Goal: Register for event/course

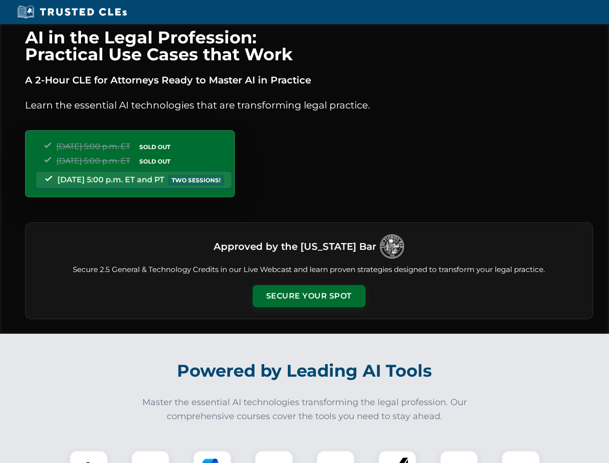
click at [308, 296] on button "Secure Your Spot" at bounding box center [308, 296] width 113 height 22
click at [89, 456] on img at bounding box center [89, 469] width 28 height 28
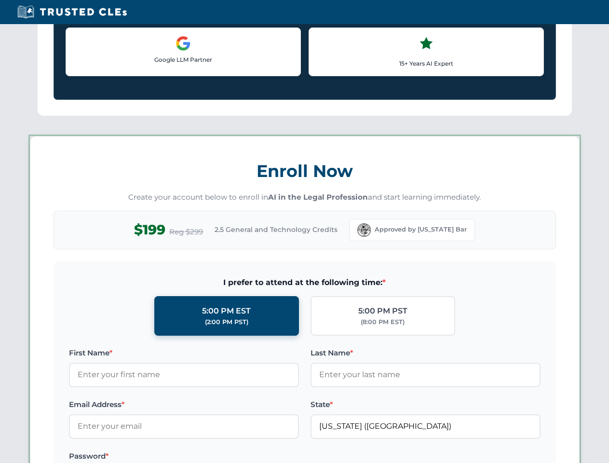
click at [212, 456] on label "Password *" at bounding box center [184, 456] width 230 height 12
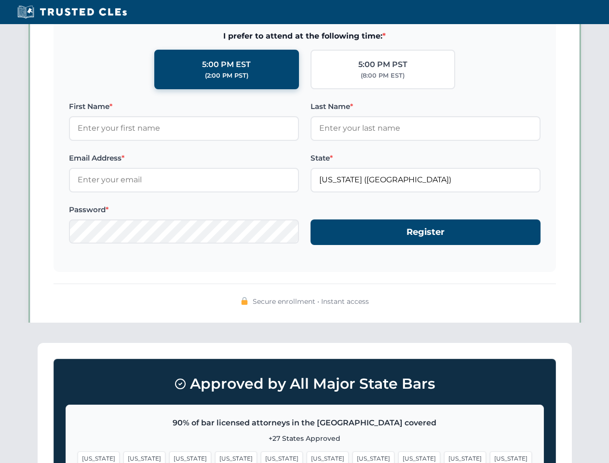
click at [444, 456] on span "[US_STATE]" at bounding box center [465, 458] width 42 height 14
